Goal: Transaction & Acquisition: Book appointment/travel/reservation

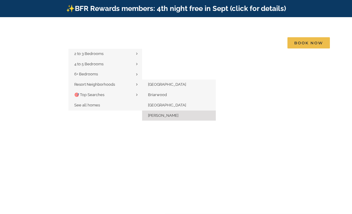
click at [179, 113] on span "[PERSON_NAME]" at bounding box center [163, 115] width 30 height 4
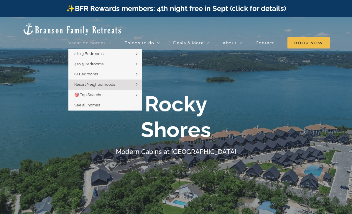
click at [112, 40] on icon "Main Menu" at bounding box center [110, 42] width 3 height 5
click at [112, 37] on link "Vacation homes" at bounding box center [89, 43] width 43 height 12
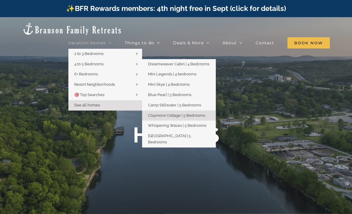
click at [204, 113] on span "Claymore Cottage | 5 Bedrooms" at bounding box center [176, 115] width 57 height 4
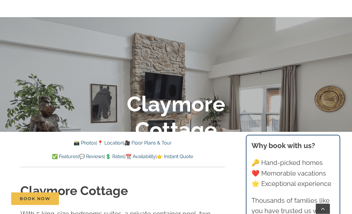
click at [82, 144] on link "📸 Photos" at bounding box center [85, 143] width 22 height 6
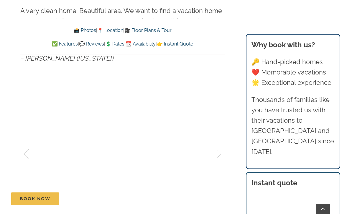
scroll to position [356, 0]
